Goal: Task Accomplishment & Management: Complete application form

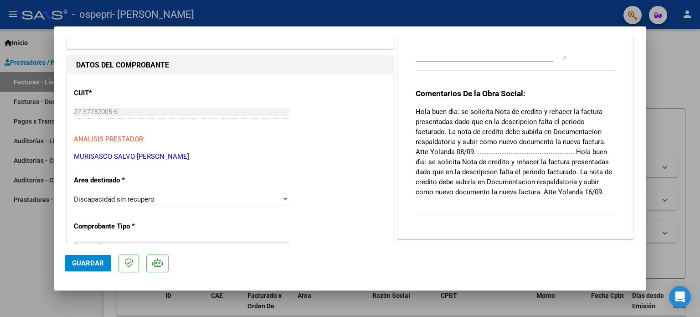
scroll to position [62, 0]
click at [677, 82] on div at bounding box center [350, 158] width 700 height 317
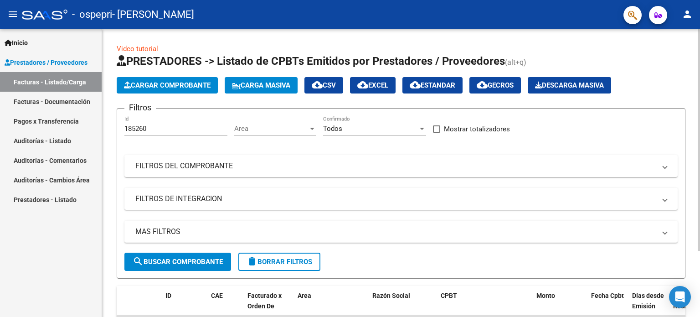
click at [198, 89] on button "Cargar Comprobante" at bounding box center [167, 85] width 101 height 16
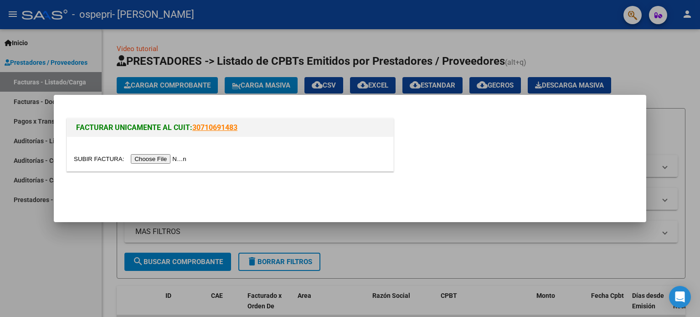
click at [179, 158] on input "file" at bounding box center [131, 159] width 115 height 10
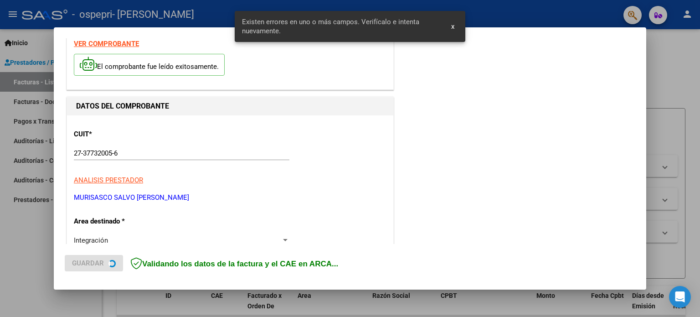
scroll to position [196, 0]
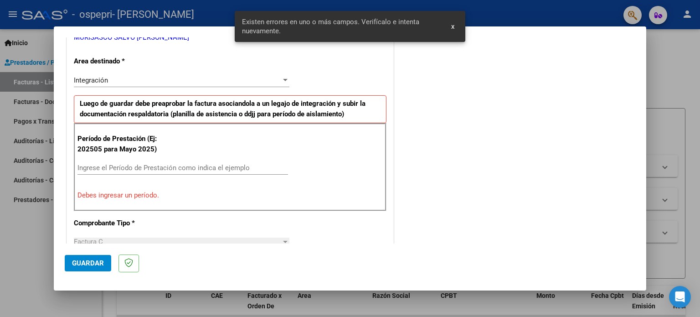
click at [157, 164] on input "Ingrese el Período de Prestación como indica el ejemplo" at bounding box center [182, 168] width 211 height 8
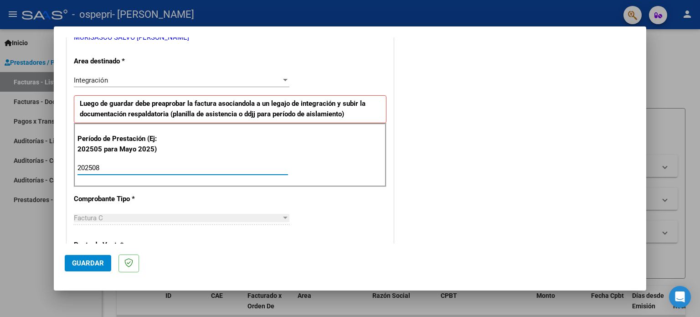
type input "202508"
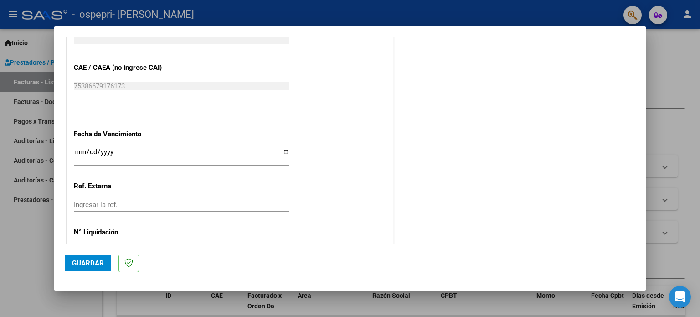
scroll to position [595, 0]
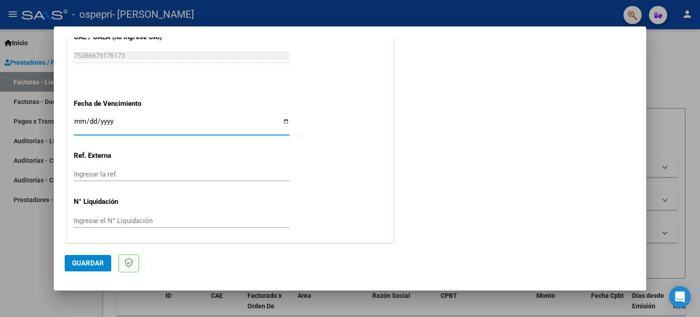
click at [283, 118] on input "Ingresar la fecha" at bounding box center [182, 125] width 216 height 15
type input "[DATE]"
click at [75, 265] on span "Guardar" at bounding box center [88, 263] width 32 height 8
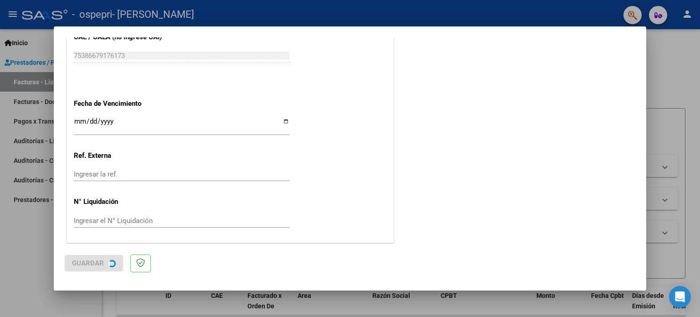
scroll to position [0, 0]
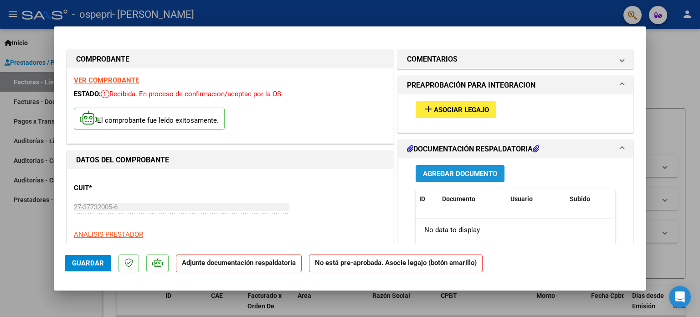
click at [449, 176] on span "Agregar Documento" at bounding box center [460, 173] width 74 height 8
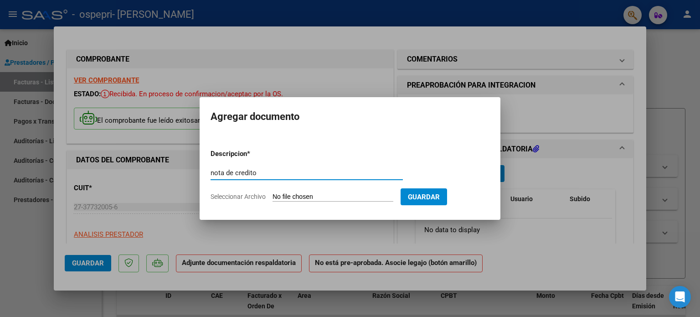
type input "nota de credito"
click at [344, 195] on input "Seleccionar Archivo" at bounding box center [332, 197] width 121 height 9
type input "C:\fakepath\27377320056_013_00002_00000152.pdf"
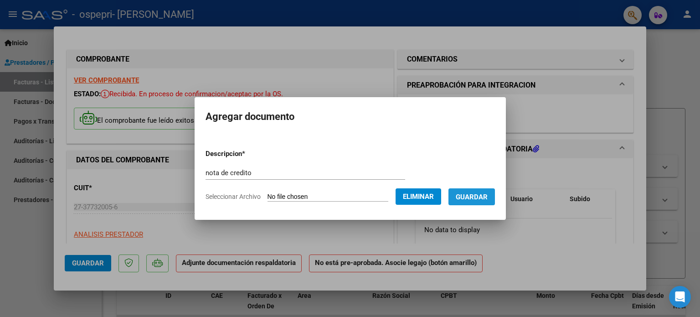
click at [489, 190] on button "Guardar" at bounding box center [471, 196] width 46 height 17
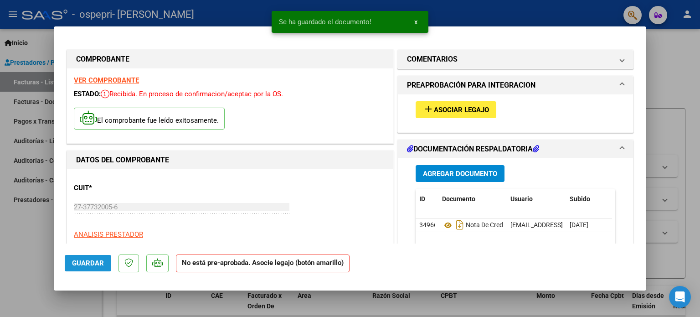
click at [77, 260] on span "Guardar" at bounding box center [88, 263] width 32 height 8
click at [16, 250] on div at bounding box center [350, 158] width 700 height 317
type input "$ 0,00"
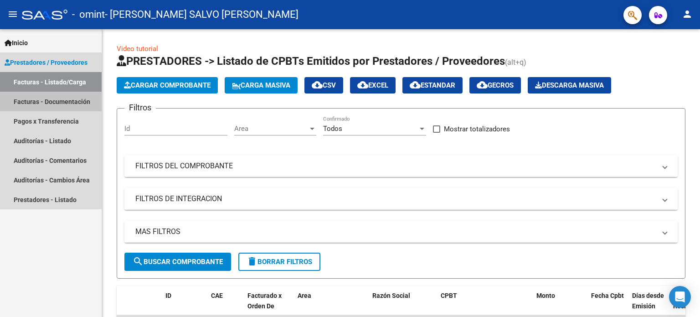
drag, startPoint x: 0, startPoint y: 0, endPoint x: 76, endPoint y: 103, distance: 127.4
click at [76, 103] on link "Facturas - Documentación" at bounding box center [51, 102] width 102 height 20
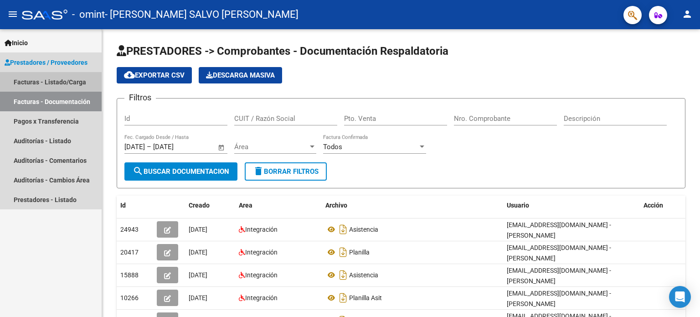
click at [72, 82] on link "Facturas - Listado/Carga" at bounding box center [51, 82] width 102 height 20
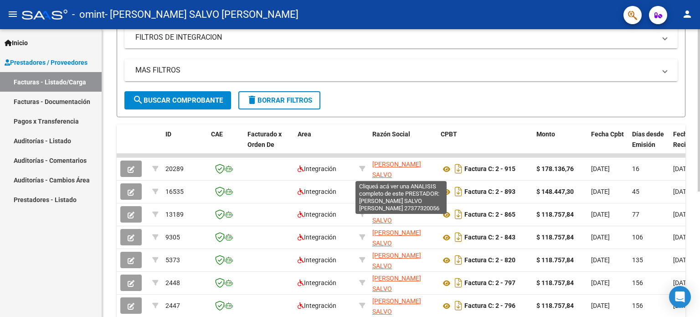
scroll to position [161, 0]
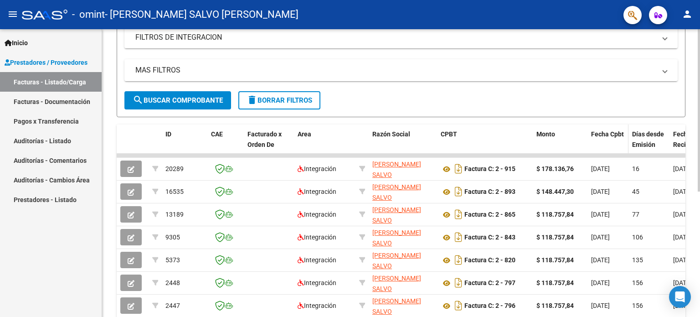
drag, startPoint x: 676, startPoint y: 152, endPoint x: 620, endPoint y: 149, distance: 56.1
click at [620, 149] on div "ID CAE Facturado x Orden De Area Razón Social CPBT Monto Fecha Cpbt Días desde …" at bounding box center [401, 233] width 569 height 219
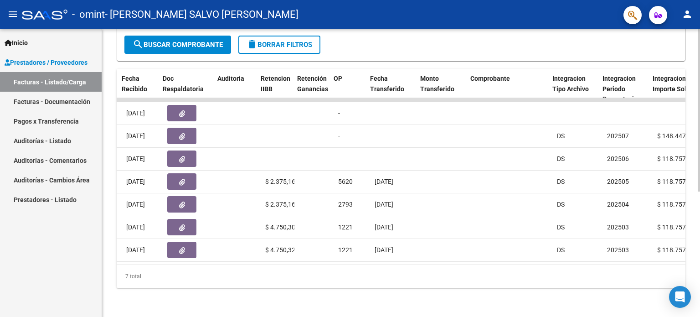
scroll to position [0, 565]
